Goal: Transaction & Acquisition: Purchase product/service

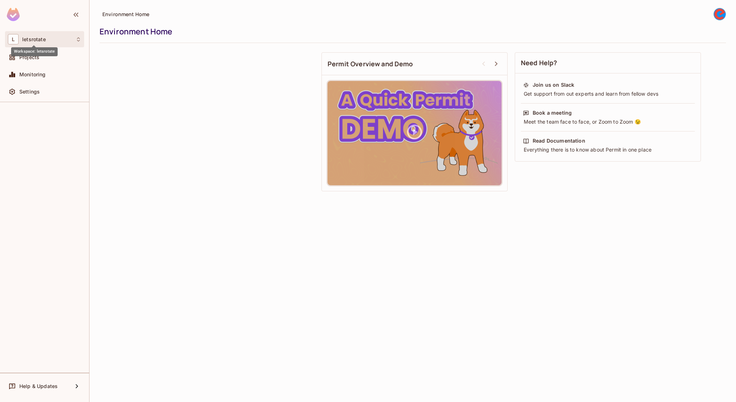
click at [26, 40] on span "letsrotate" at bounding box center [34, 40] width 24 height 6
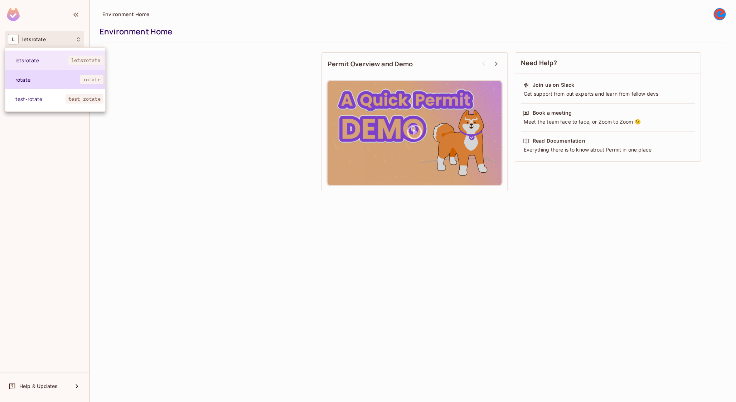
click at [39, 82] on span "rotate" at bounding box center [47, 79] width 65 height 7
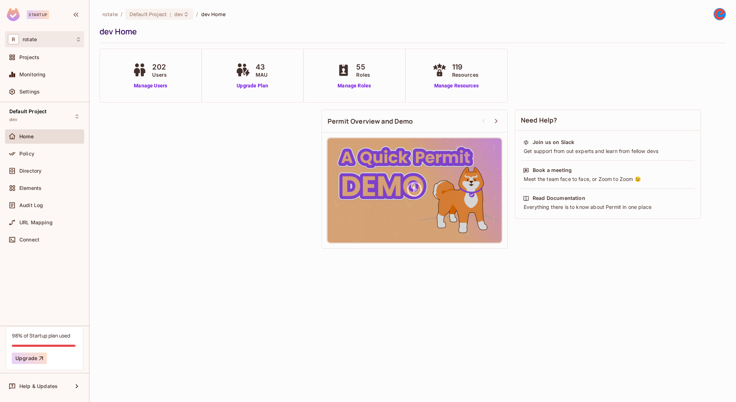
click at [56, 39] on div "R rotate" at bounding box center [44, 39] width 73 height 10
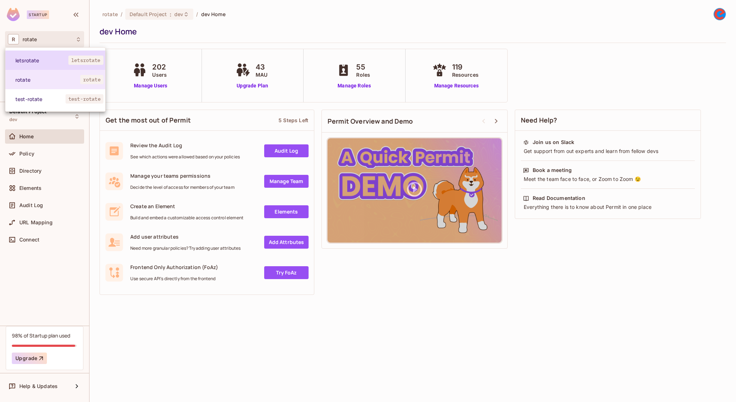
click at [57, 58] on span "letsrotate" at bounding box center [41, 60] width 53 height 7
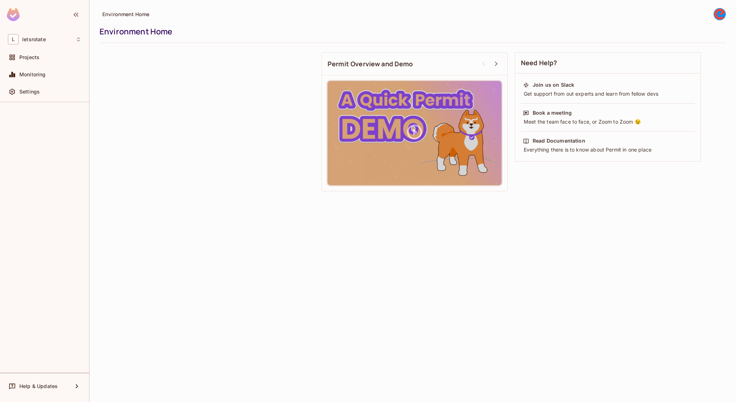
click at [62, 19] on div at bounding box center [44, 15] width 89 height 31
click at [56, 38] on div "L letsrotate" at bounding box center [44, 39] width 73 height 10
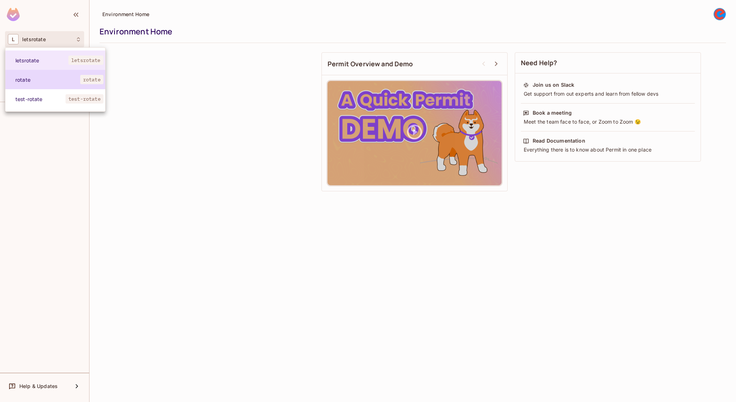
click at [59, 76] on li "rotate rotate" at bounding box center [55, 79] width 100 height 19
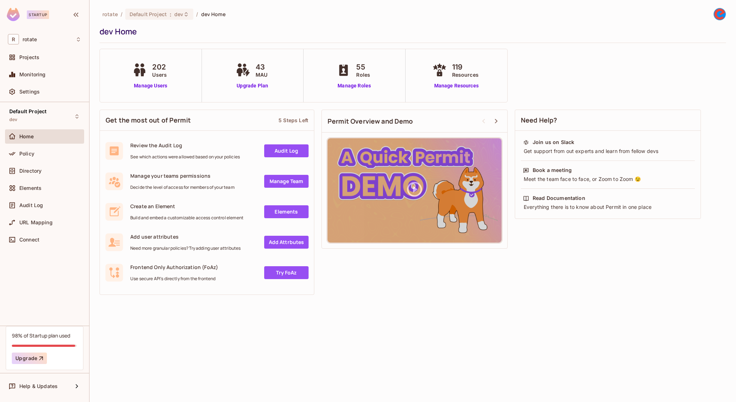
click at [166, 24] on div "rotate / Default Project : dev / dev Home dev Home" at bounding box center [413, 25] width 627 height 35
click at [166, 18] on div "Default Project : dev" at bounding box center [159, 14] width 68 height 11
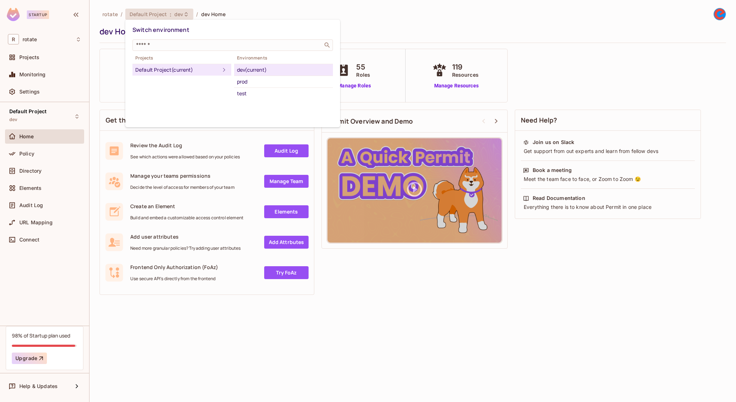
click at [170, 14] on div at bounding box center [368, 201] width 736 height 402
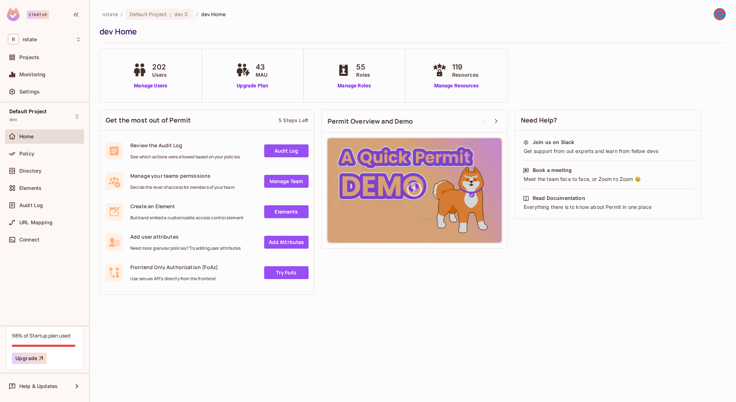
click at [48, 13] on div "Startup" at bounding box center [31, 14] width 49 height 13
click at [117, 11] on span "rotate" at bounding box center [109, 14] width 15 height 7
click at [50, 35] on div "R rotate" at bounding box center [44, 39] width 73 height 10
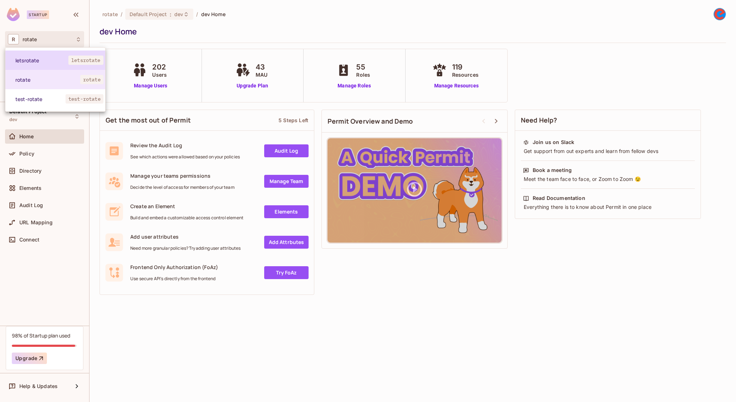
click at [53, 62] on span "letsrotate" at bounding box center [41, 60] width 53 height 7
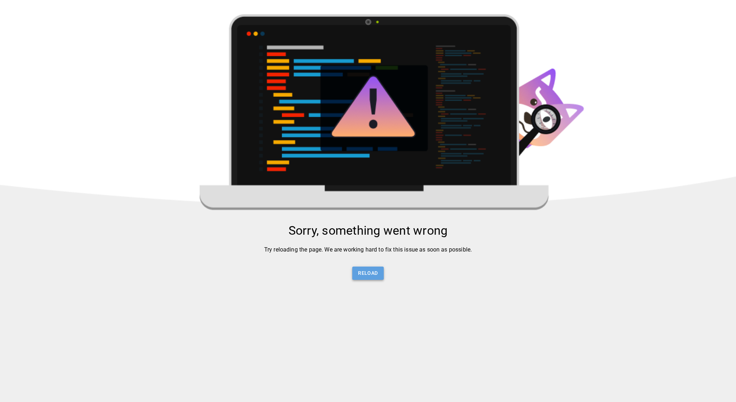
click at [375, 279] on button "Reload" at bounding box center [367, 272] width 31 height 13
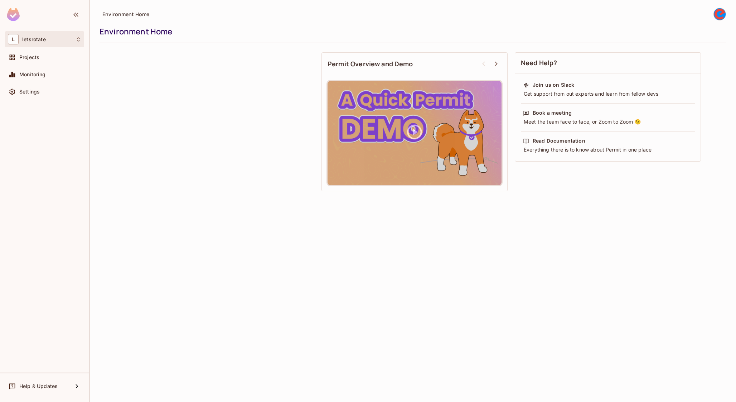
click at [78, 37] on icon at bounding box center [79, 40] width 6 height 6
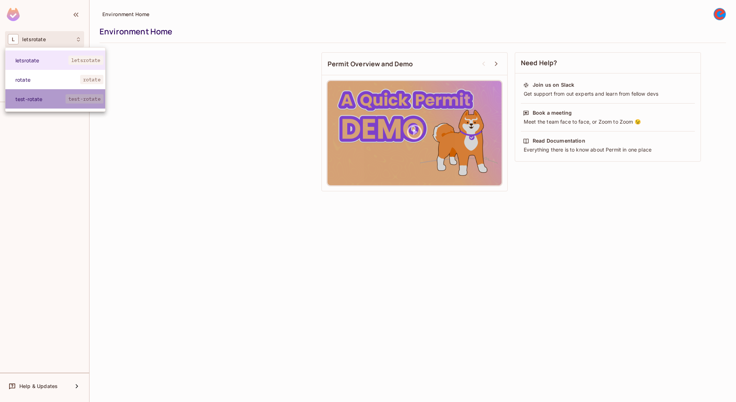
click at [71, 97] on span "test-rotate" at bounding box center [85, 98] width 38 height 9
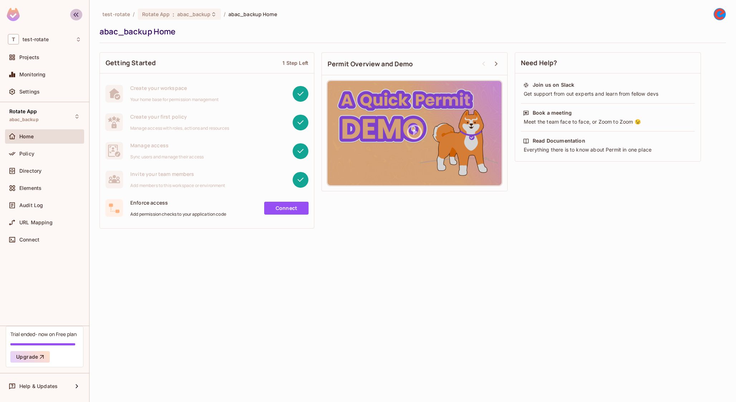
click at [76, 18] on icon "button" at bounding box center [76, 14] width 9 height 9
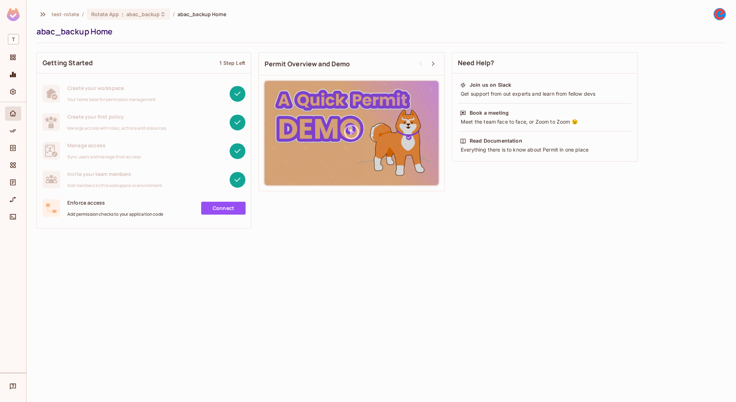
click at [14, 19] on img at bounding box center [13, 14] width 13 height 13
click at [17, 47] on div "T" at bounding box center [13, 39] width 16 height 16
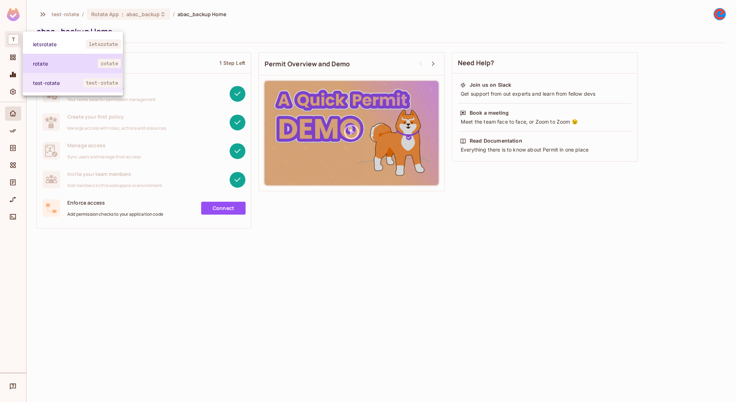
click at [49, 60] on span "rotate" at bounding box center [65, 63] width 65 height 7
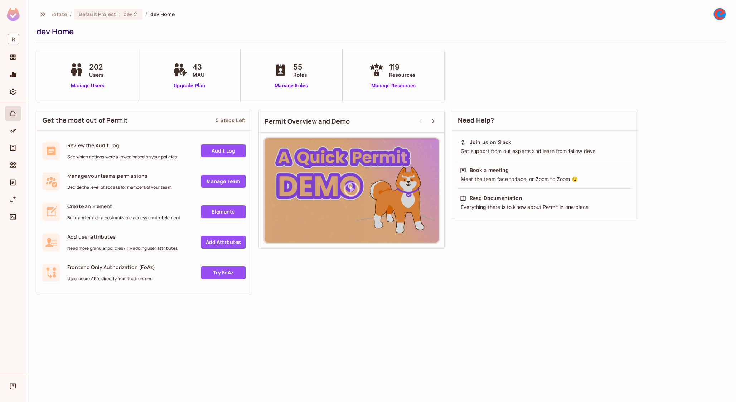
click at [94, 23] on div "rotate / Default Project : dev / dev Home dev Home" at bounding box center [382, 25] width 690 height 35
click at [97, 17] on span "Default Project" at bounding box center [97, 14] width 37 height 7
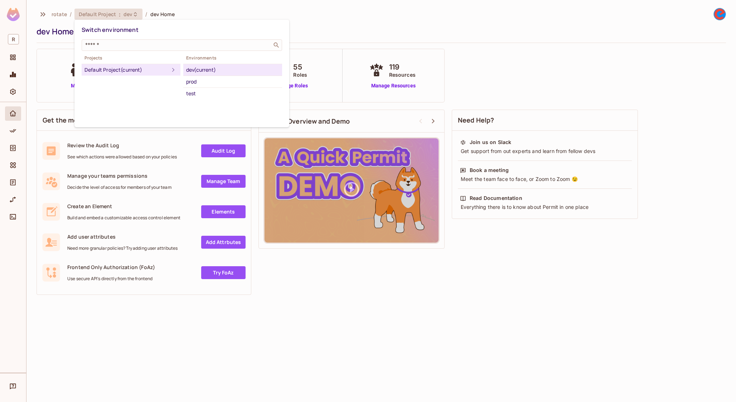
click at [98, 14] on div at bounding box center [368, 201] width 736 height 402
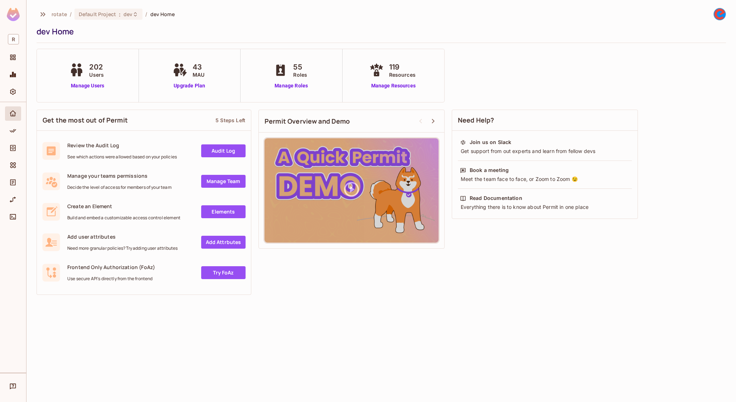
click at [719, 14] on img at bounding box center [720, 14] width 12 height 12
click at [14, 96] on div "Settings" at bounding box center [13, 92] width 16 height 14
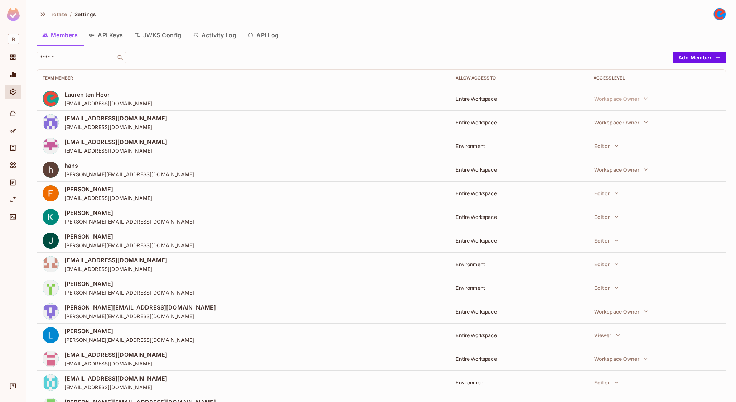
click at [225, 35] on button "Activity Log" at bounding box center [214, 35] width 55 height 18
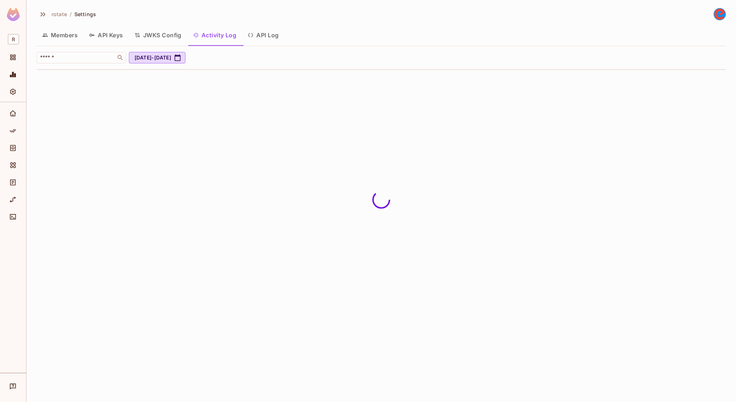
click at [112, 38] on button "API Keys" at bounding box center [105, 35] width 45 height 18
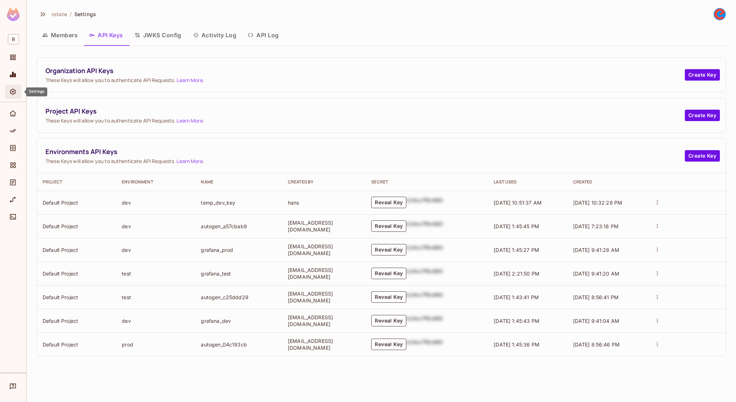
click at [14, 92] on icon "Settings" at bounding box center [12, 91] width 7 height 7
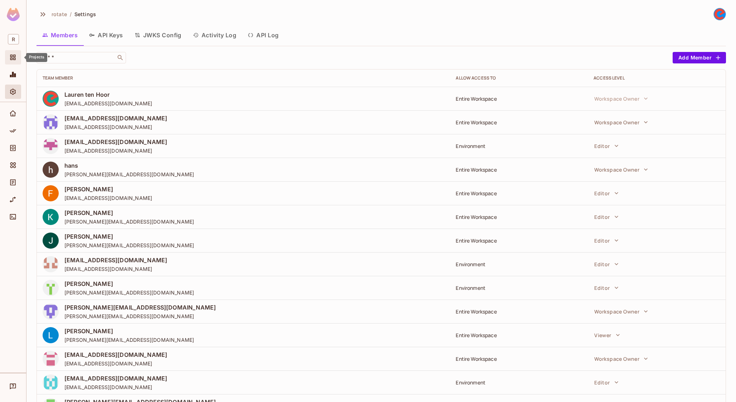
click at [15, 58] on icon "Projects" at bounding box center [12, 57] width 5 height 5
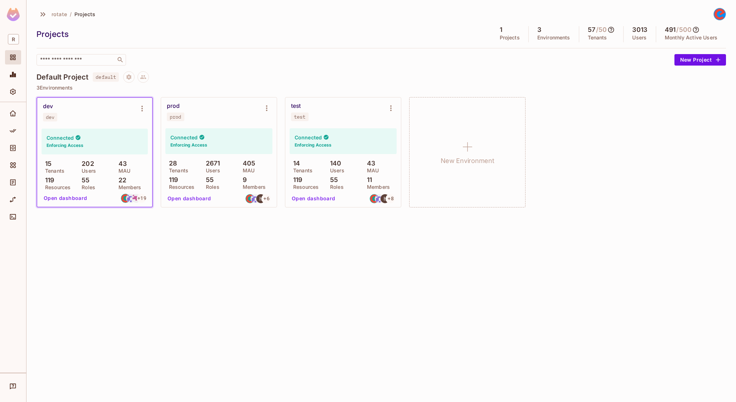
click at [56, 17] on span "rotate" at bounding box center [59, 14] width 15 height 7
click at [37, 16] on div "rotate / Projects" at bounding box center [66, 14] width 59 height 13
click at [45, 14] on icon "button" at bounding box center [42, 14] width 5 height 4
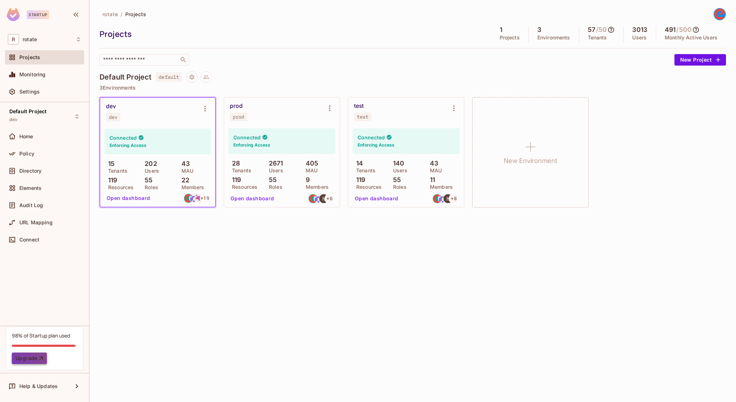
click at [35, 359] on button "Upgrade" at bounding box center [29, 357] width 35 height 11
click at [63, 336] on div "98% of Startup plan used" at bounding box center [41, 335] width 58 height 7
click at [63, 347] on div "98% of Startup plan used Upgrade" at bounding box center [45, 348] width 66 height 32
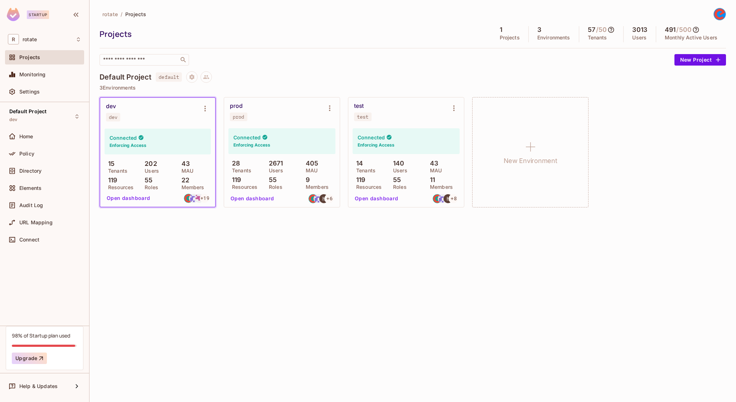
click at [45, 351] on div "98% of Startup plan used Upgrade" at bounding box center [45, 348] width 66 height 32
click at [56, 358] on div "Upgrade" at bounding box center [45, 357] width 66 height 11
click at [31, 359] on button "Upgrade" at bounding box center [29, 357] width 35 height 11
click at [243, 195] on button "Open dashboard" at bounding box center [252, 198] width 49 height 11
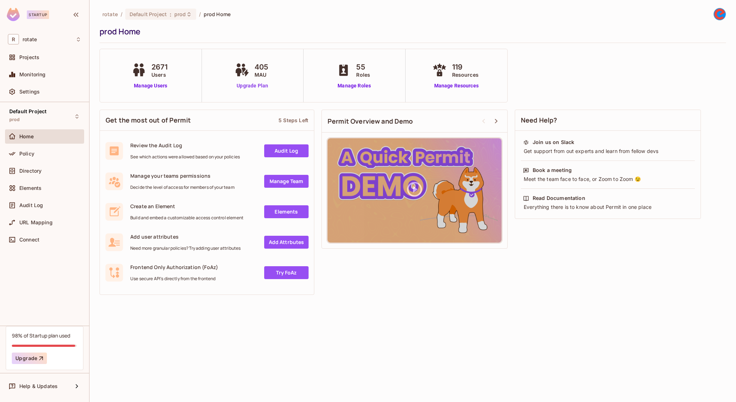
click at [256, 86] on link "Upgrade Plan" at bounding box center [252, 86] width 39 height 8
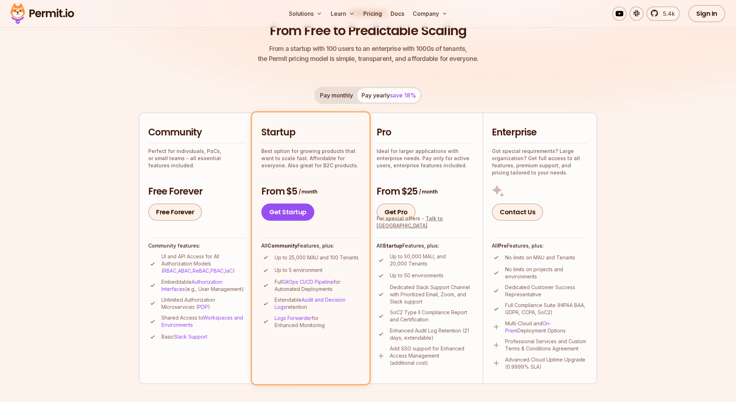
scroll to position [79, 0]
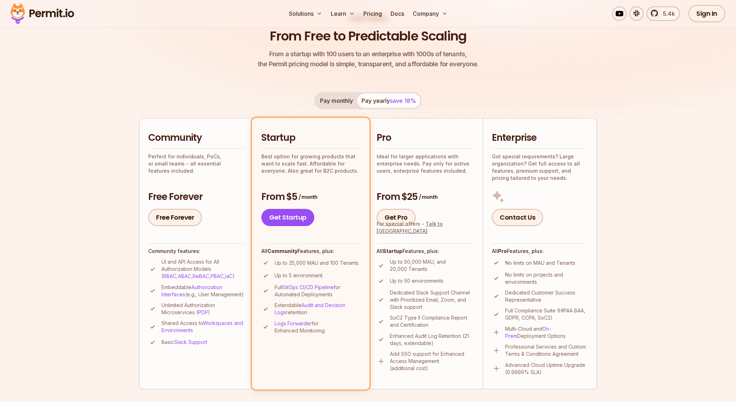
scroll to position [75, 0]
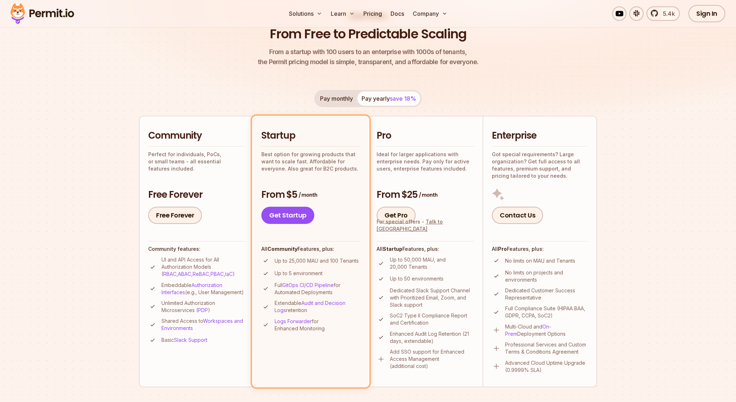
click at [335, 99] on button "Pay monthly" at bounding box center [337, 98] width 42 height 14
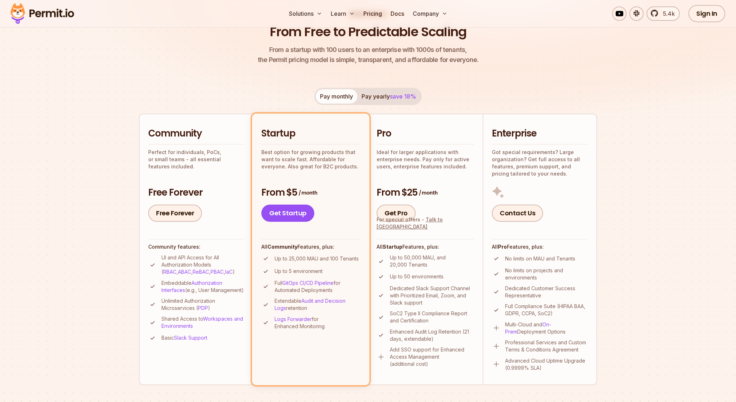
scroll to position [80, 0]
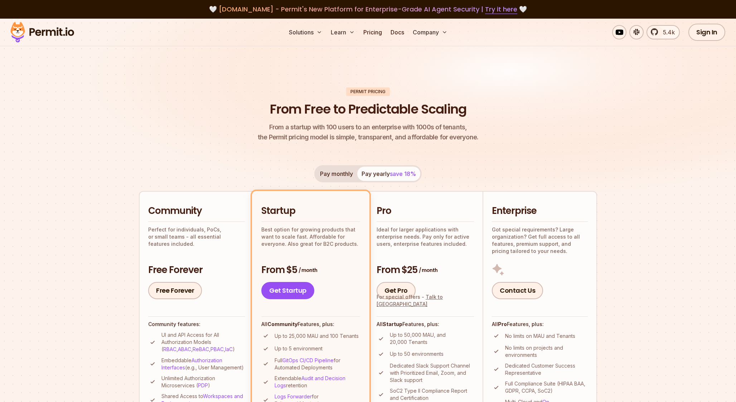
click at [367, 91] on div "Permit Pricing" at bounding box center [368, 91] width 44 height 9
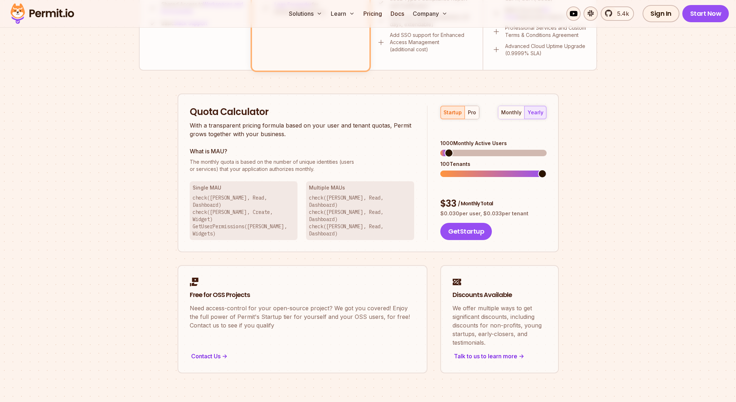
scroll to position [390, 0]
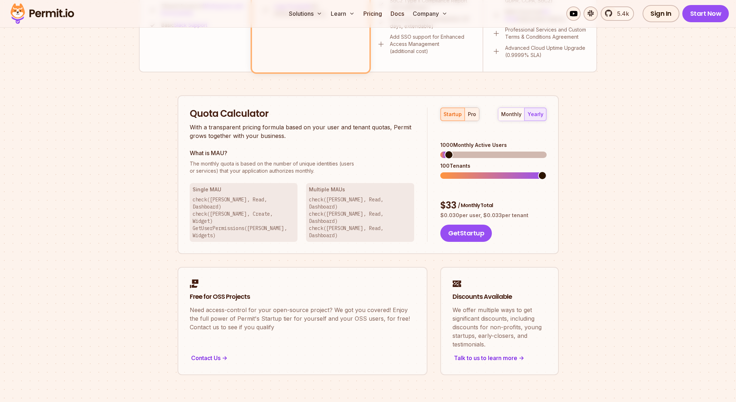
click at [472, 115] on div "pro" at bounding box center [472, 114] width 8 height 7
click at [455, 115] on div "startup" at bounding box center [453, 114] width 18 height 7
click at [472, 116] on div "pro" at bounding box center [472, 114] width 8 height 7
click at [455, 116] on div "startup" at bounding box center [453, 114] width 18 height 7
click at [506, 171] on span at bounding box center [510, 175] width 9 height 9
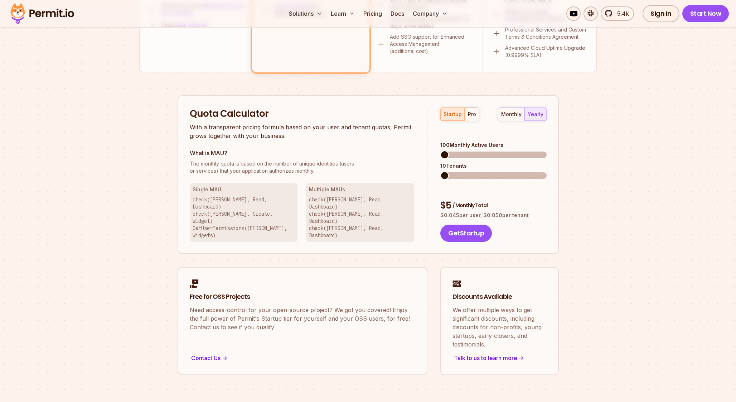
click at [440, 150] on span at bounding box center [444, 154] width 9 height 9
click at [449, 150] on span at bounding box center [453, 154] width 9 height 9
click at [466, 171] on span at bounding box center [466, 175] width 9 height 9
click at [494, 150] on span at bounding box center [498, 154] width 9 height 9
click at [440, 171] on span at bounding box center [444, 175] width 9 height 9
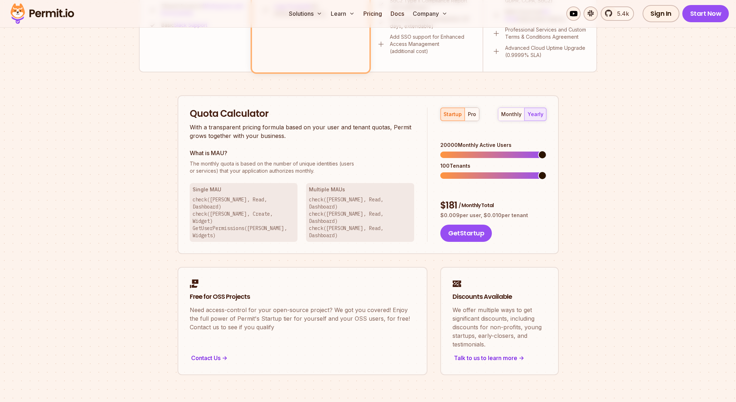
click at [547, 150] on span at bounding box center [542, 154] width 9 height 9
click at [440, 173] on span at bounding box center [440, 175] width 0 height 6
click at [496, 150] on span at bounding box center [496, 154] width 9 height 9
click at [498, 171] on span at bounding box center [498, 175] width 9 height 9
click at [464, 150] on span at bounding box center [467, 154] width 9 height 9
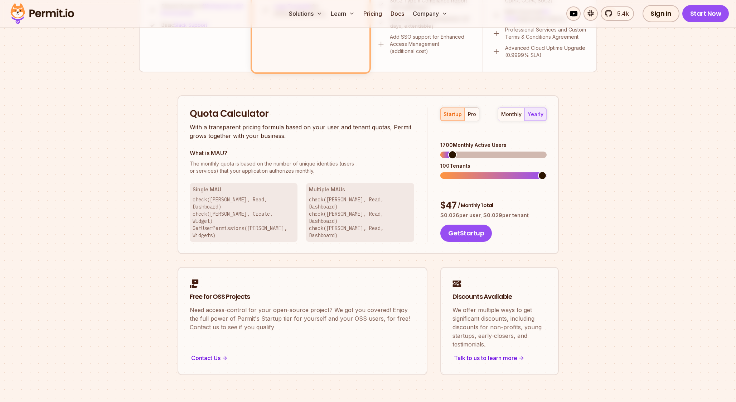
click at [449, 150] on span at bounding box center [452, 154] width 9 height 9
click at [470, 121] on div "startup pro" at bounding box center [459, 114] width 39 height 14
click at [470, 118] on button "pro" at bounding box center [472, 114] width 14 height 13
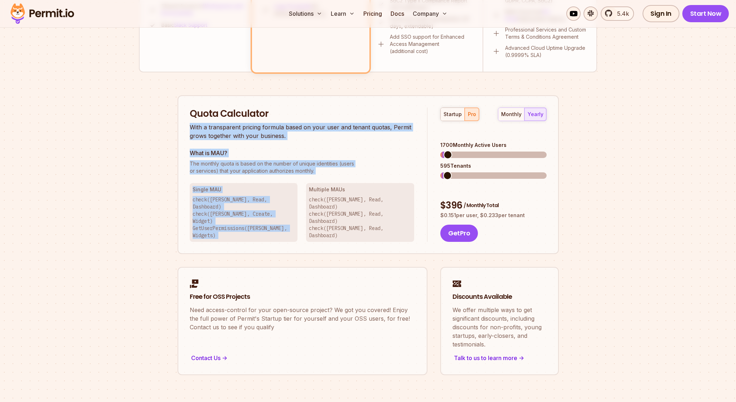
drag, startPoint x: 365, startPoint y: 127, endPoint x: 361, endPoint y: 189, distance: 62.0
click at [361, 188] on div "Quota Calculator With a transparent pricing formula based on your user and tena…" at bounding box center [309, 174] width 238 height 135
click at [361, 189] on h3 "Multiple MAUs" at bounding box center [360, 189] width 102 height 7
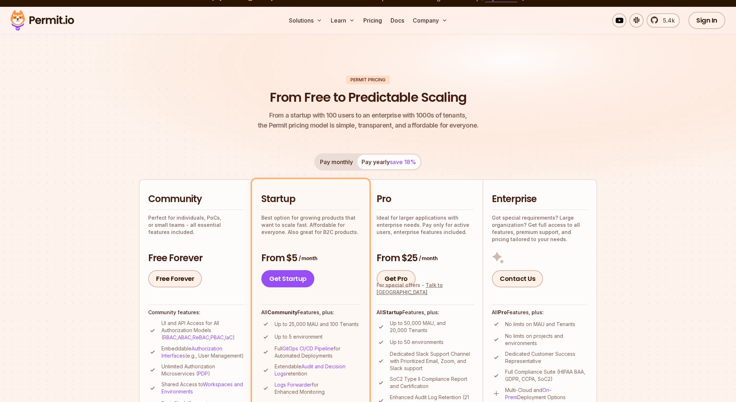
scroll to position [0, 0]
